Goal: Information Seeking & Learning: Check status

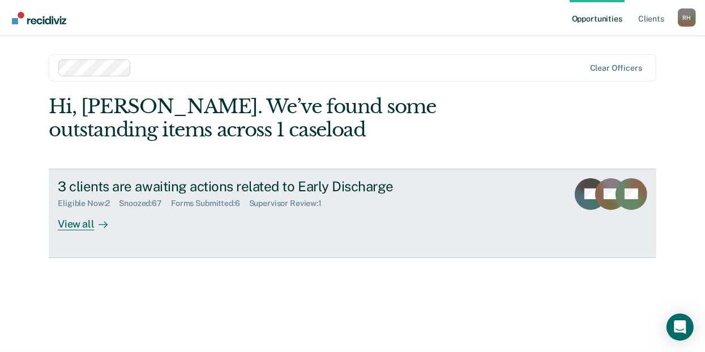
click at [82, 226] on div "View all" at bounding box center [89, 219] width 63 height 22
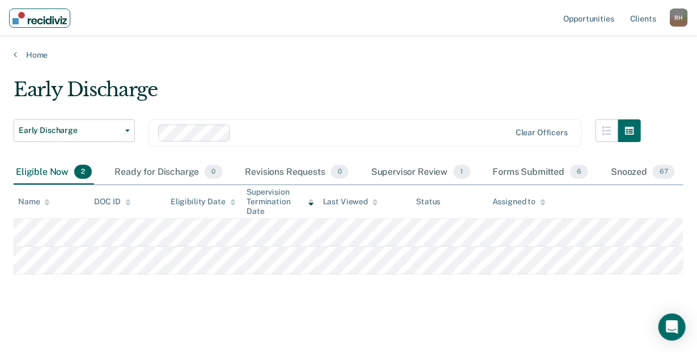
click at [40, 23] on img "Main navigation" at bounding box center [39, 18] width 54 height 12
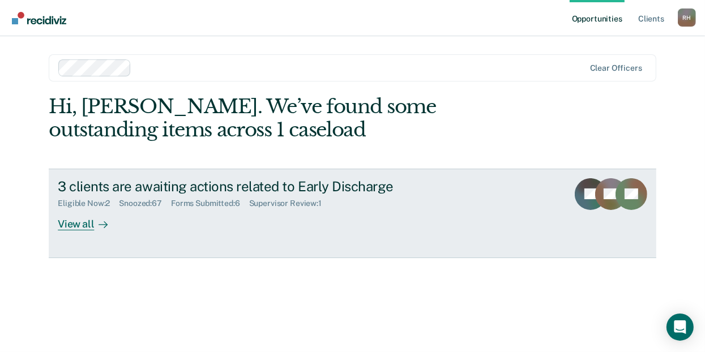
click at [84, 227] on div "View all" at bounding box center [89, 219] width 63 height 22
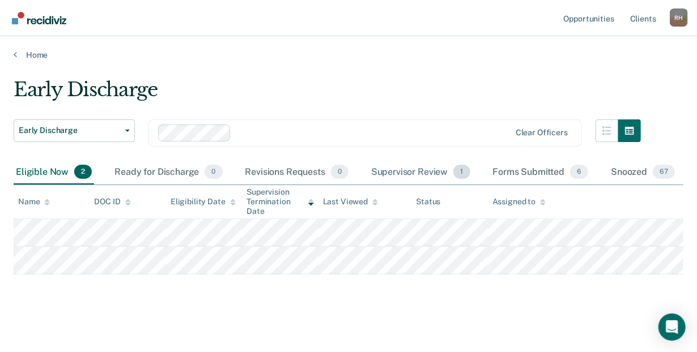
click at [454, 169] on span "1" at bounding box center [461, 172] width 16 height 15
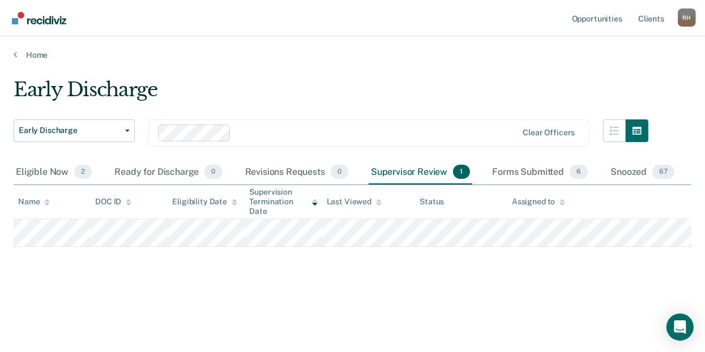
click at [335, 87] on div "Early Discharge" at bounding box center [331, 94] width 635 height 32
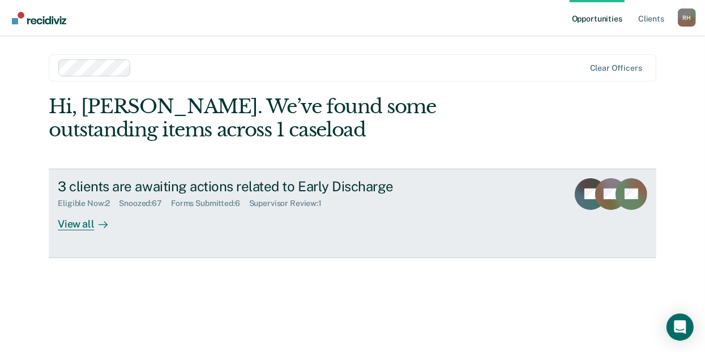
click at [76, 227] on div "View all" at bounding box center [89, 219] width 63 height 22
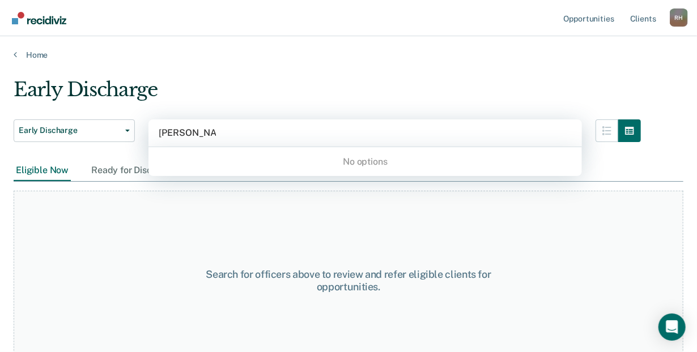
type input "[PERSON_NAME]"
click at [364, 161] on div "No options" at bounding box center [364, 162] width 433 height 20
click at [227, 157] on div "No options" at bounding box center [364, 162] width 433 height 20
click at [227, 132] on div at bounding box center [365, 132] width 413 height 13
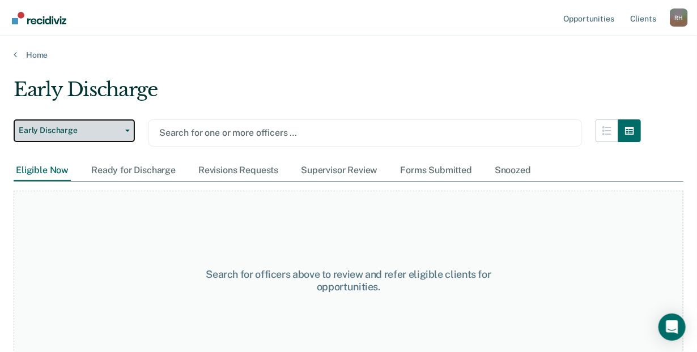
click at [125, 130] on icon "button" at bounding box center [127, 131] width 5 height 2
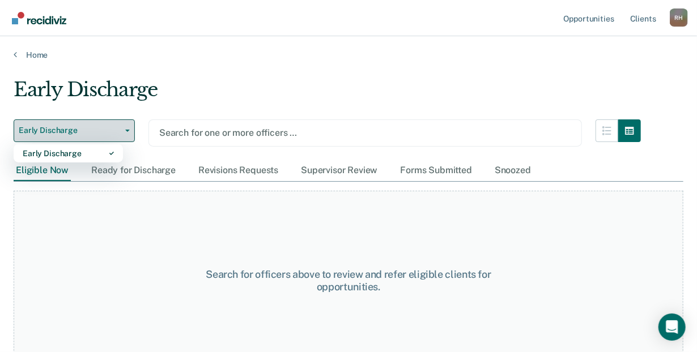
click at [125, 130] on icon "button" at bounding box center [127, 131] width 5 height 2
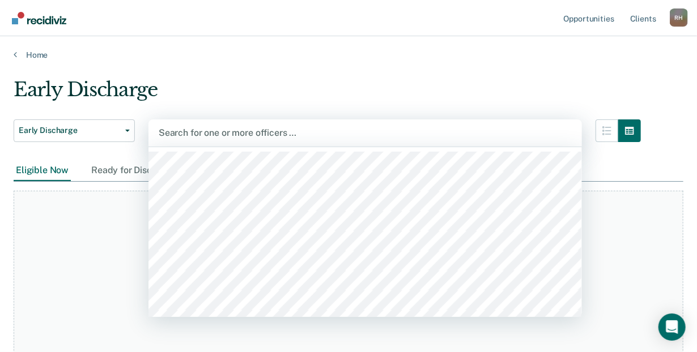
click at [184, 129] on div at bounding box center [365, 132] width 413 height 13
type input "bax"
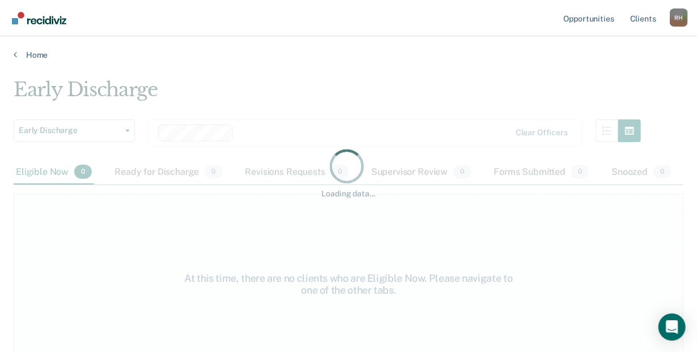
click at [42, 174] on div "Loading data..." at bounding box center [348, 173] width 633 height 52
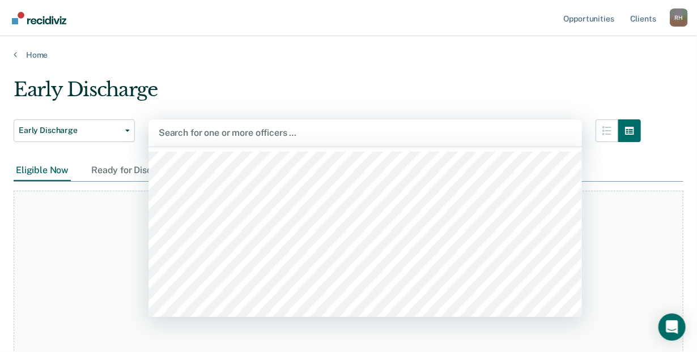
click at [332, 129] on div at bounding box center [365, 132] width 413 height 13
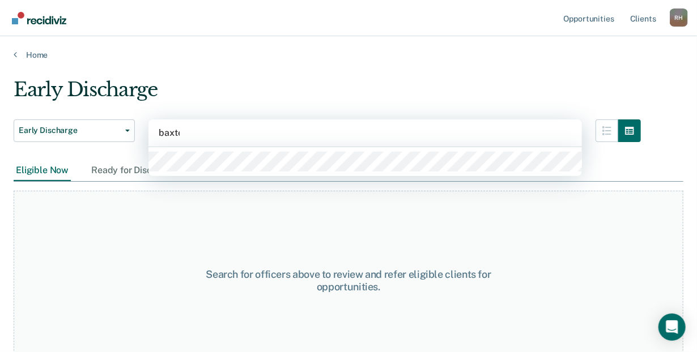
type input "[PERSON_NAME]"
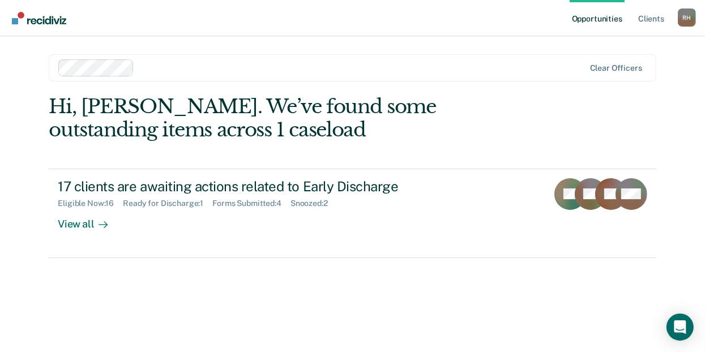
click at [528, 143] on div "Hi, Robert. We’ve found some outstanding items across 1 caseload 17 clients are…" at bounding box center [353, 176] width 608 height 163
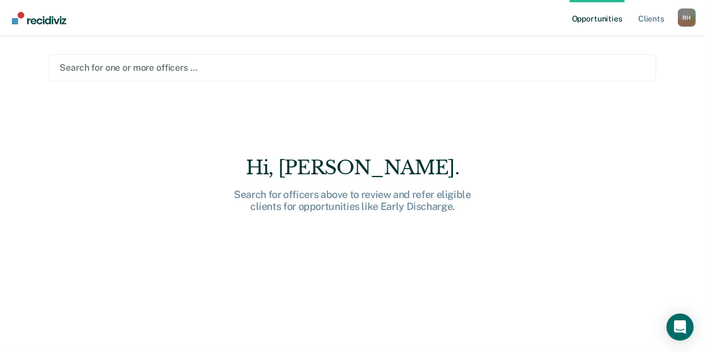
click at [123, 66] on div at bounding box center [352, 67] width 586 height 13
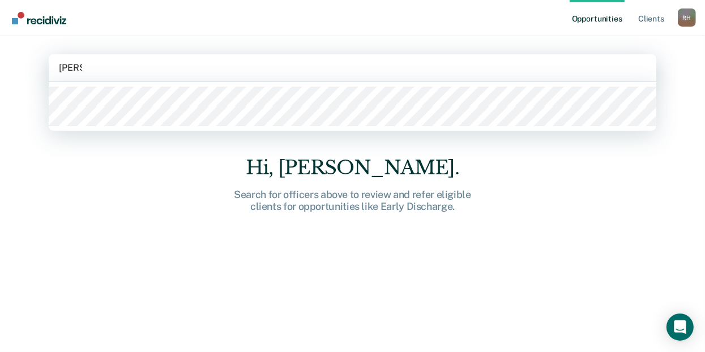
type input "odens"
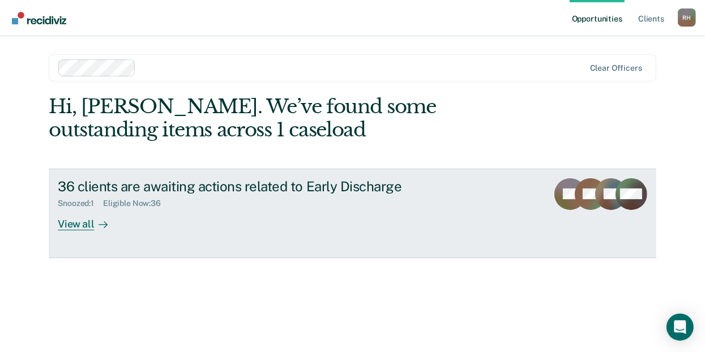
click at [82, 227] on div "View all" at bounding box center [89, 219] width 63 height 22
